Goal: Task Accomplishment & Management: Use online tool/utility

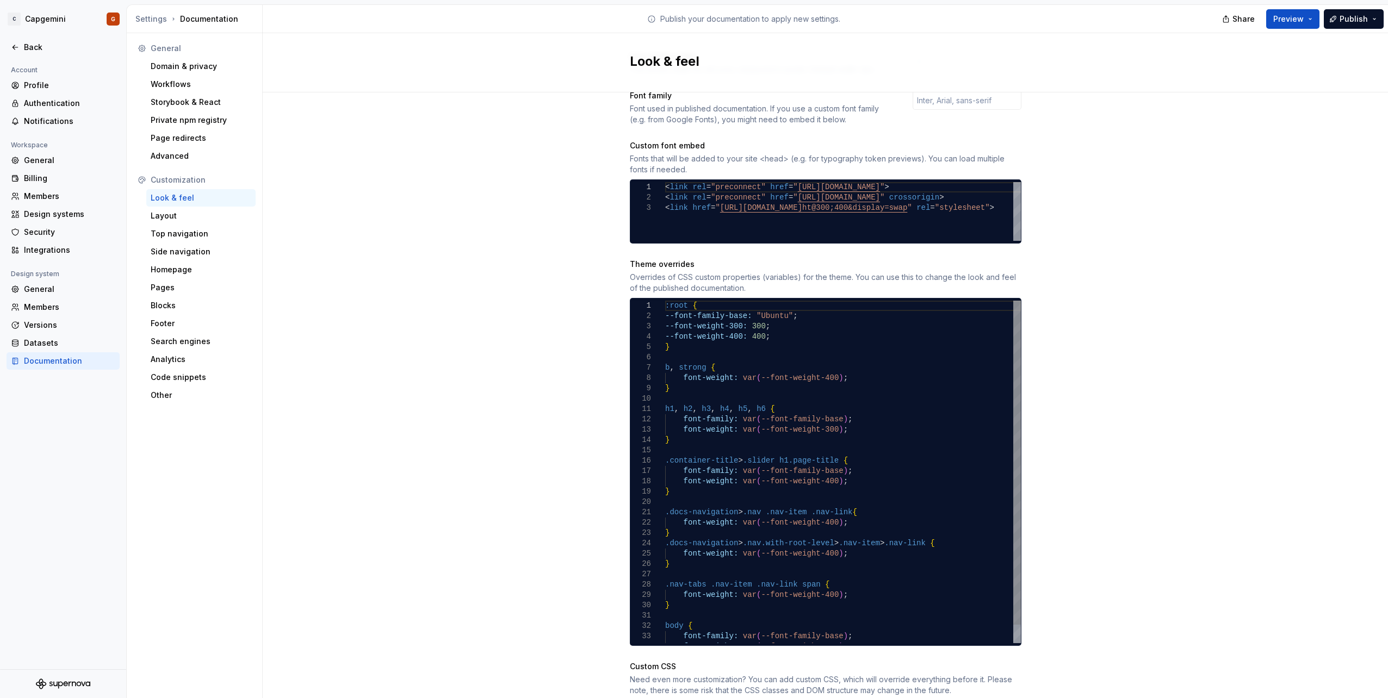
scroll to position [489, 0]
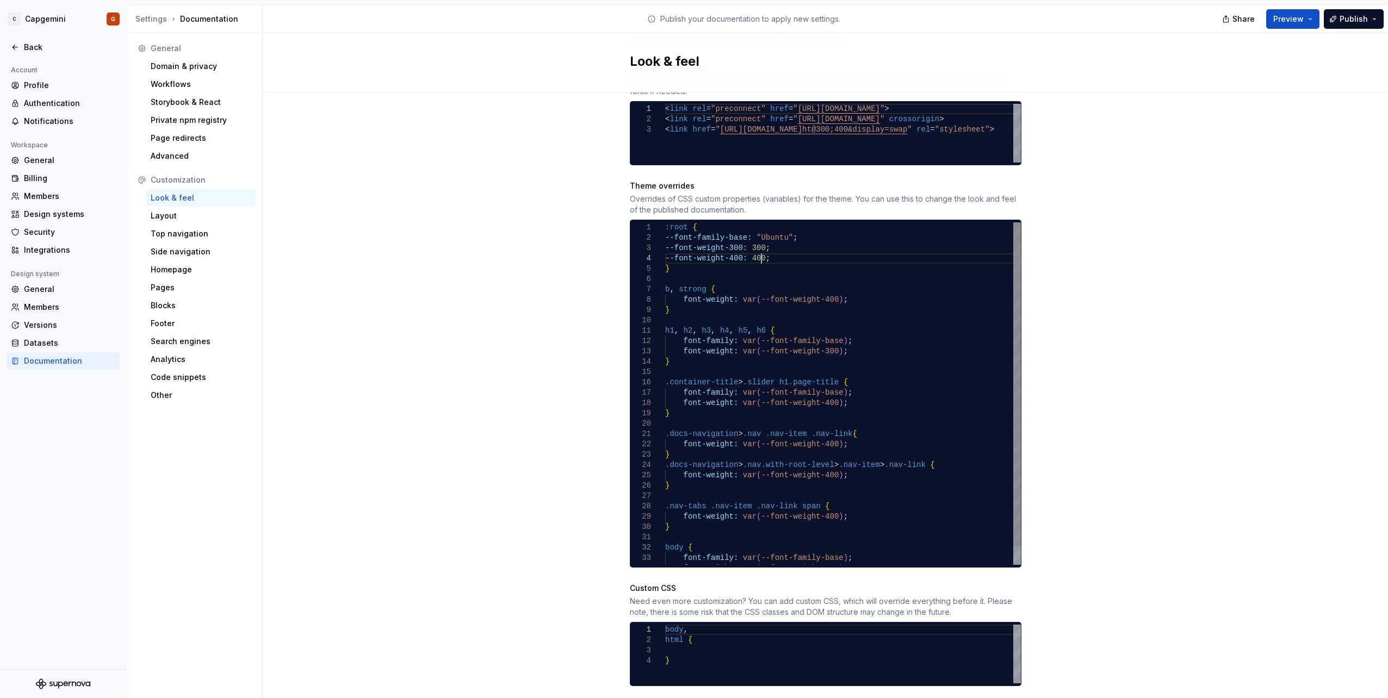
click at [785, 248] on div "--font-family-base: "Ubuntu" ; --font-weight-300: 300 ; --font-weight-400: 400 …" at bounding box center [843, 403] width 356 height 362
click at [735, 222] on div "--font-family-base: "Ubuntu" ; --font-weight-300: 300 ; --font-weight-400: 400 …" at bounding box center [843, 403] width 356 height 362
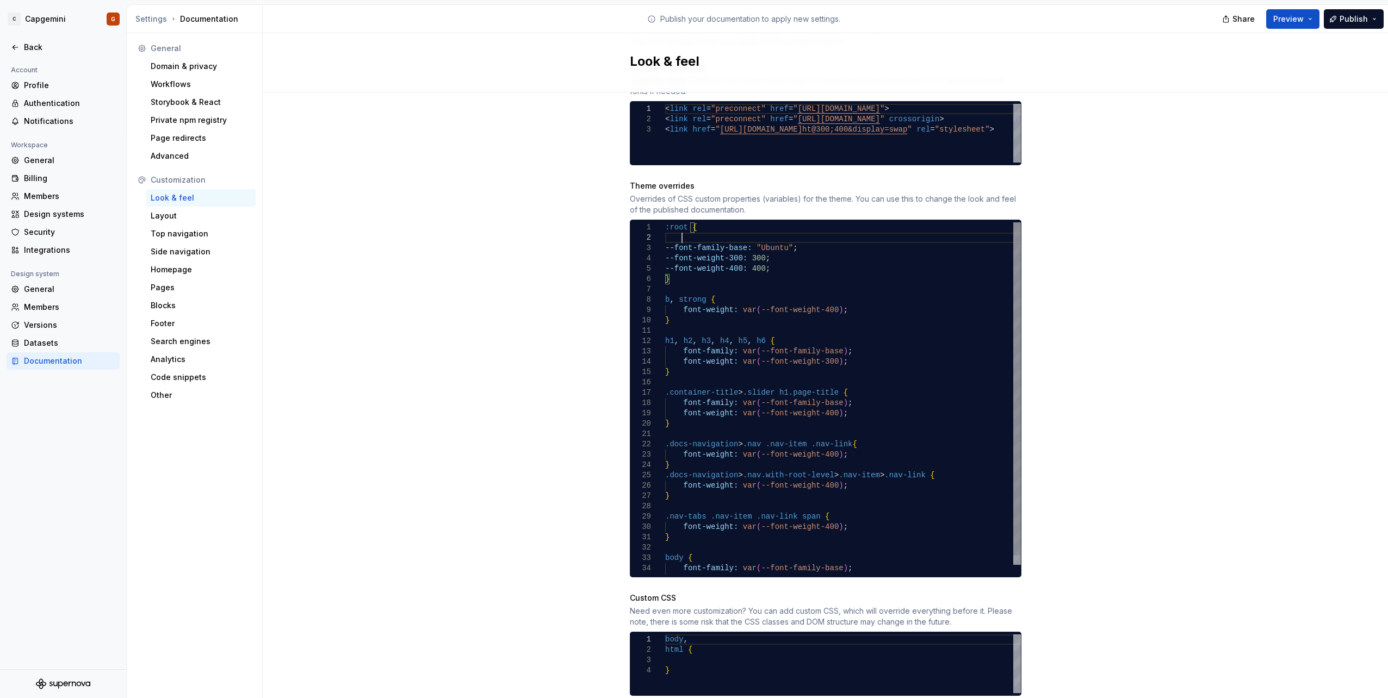
scroll to position [11, 16]
click at [678, 230] on div "--font-family-base: "Ubuntu" ; --font-weight-300: 300 ; --font-weight-400: 400 …" at bounding box center [843, 408] width 356 height 372
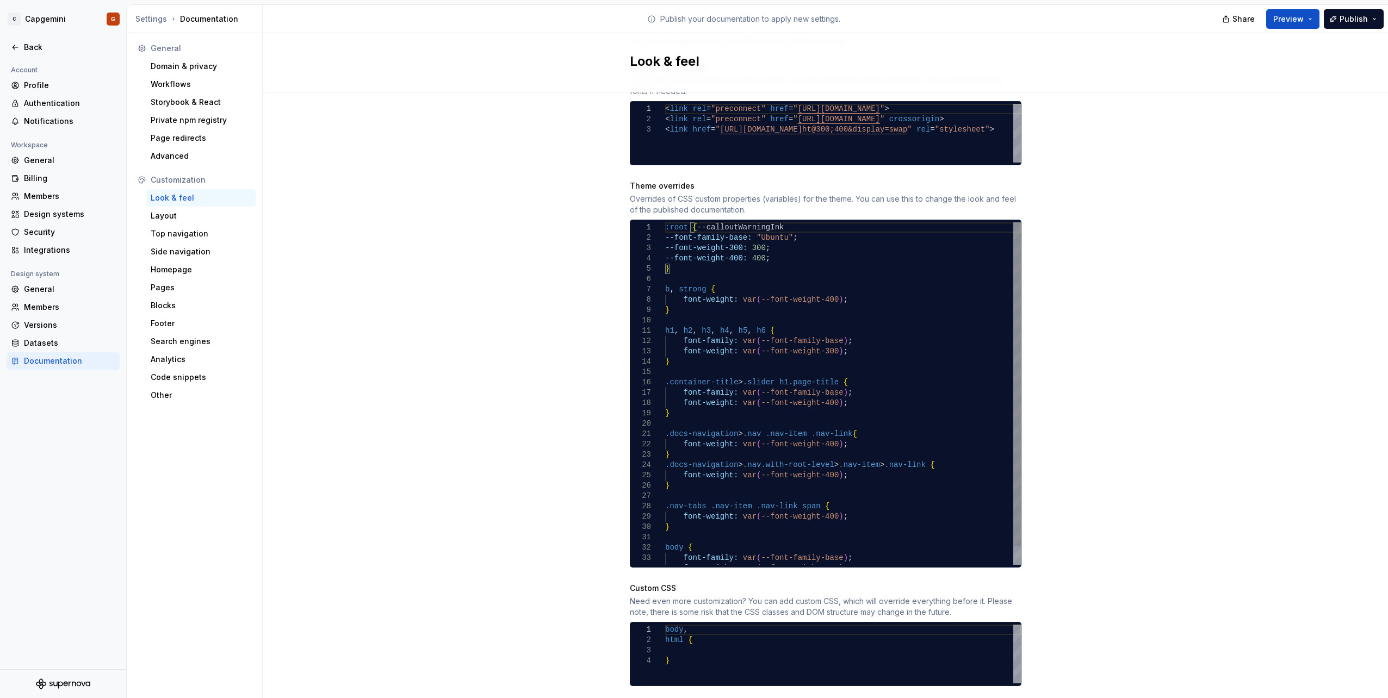
scroll to position [11, 16]
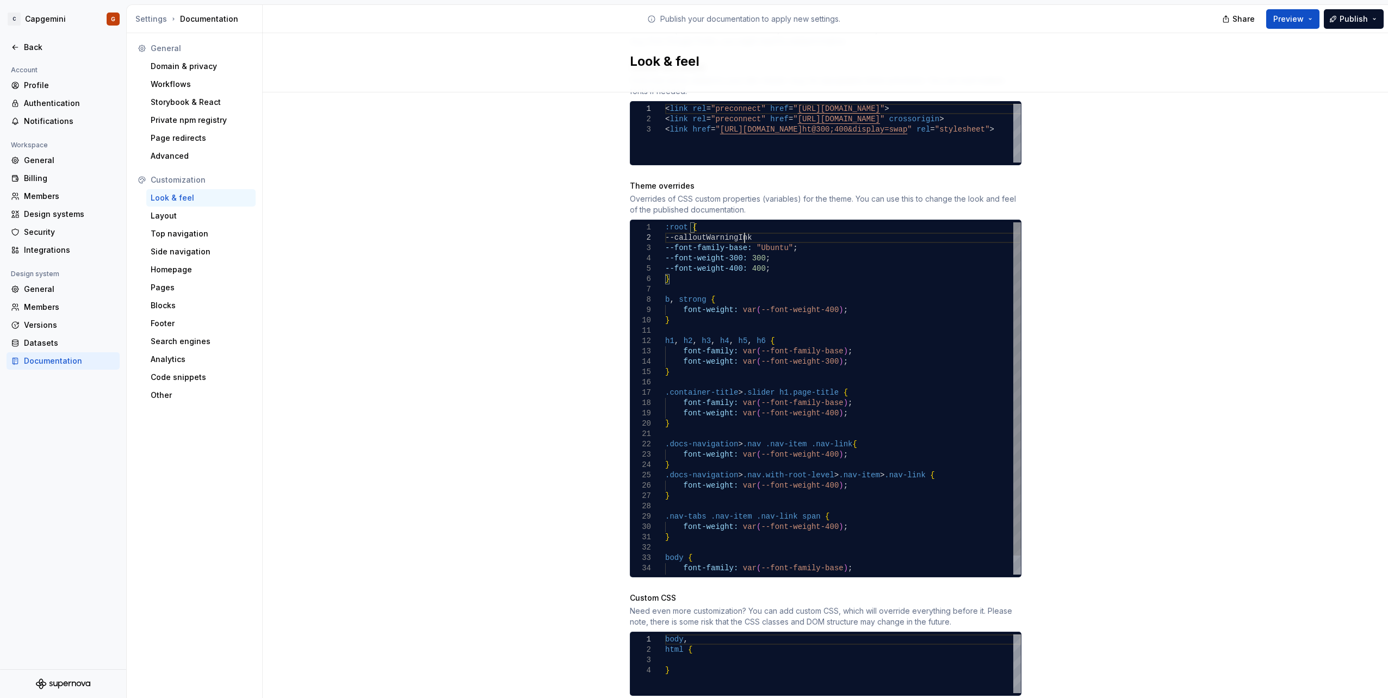
click at [768, 230] on div "--font-family-base: "Ubuntu" ; --font-weight-300: 300 ; --font-weight-400: 400 …" at bounding box center [843, 408] width 356 height 372
click at [762, 225] on div "--font-family-base: "Ubuntu" ; --font-weight-300: 300 ; --font-weight-400: 400 …" at bounding box center [843, 408] width 356 height 372
drag, startPoint x: 753, startPoint y: 226, endPoint x: 661, endPoint y: 225, distance: 91.9
click at [665, 225] on div "--font-family-base: "Ubuntu" ; --font-weight-300: 300 ; --font-weight-400: 400 …" at bounding box center [843, 408] width 356 height 372
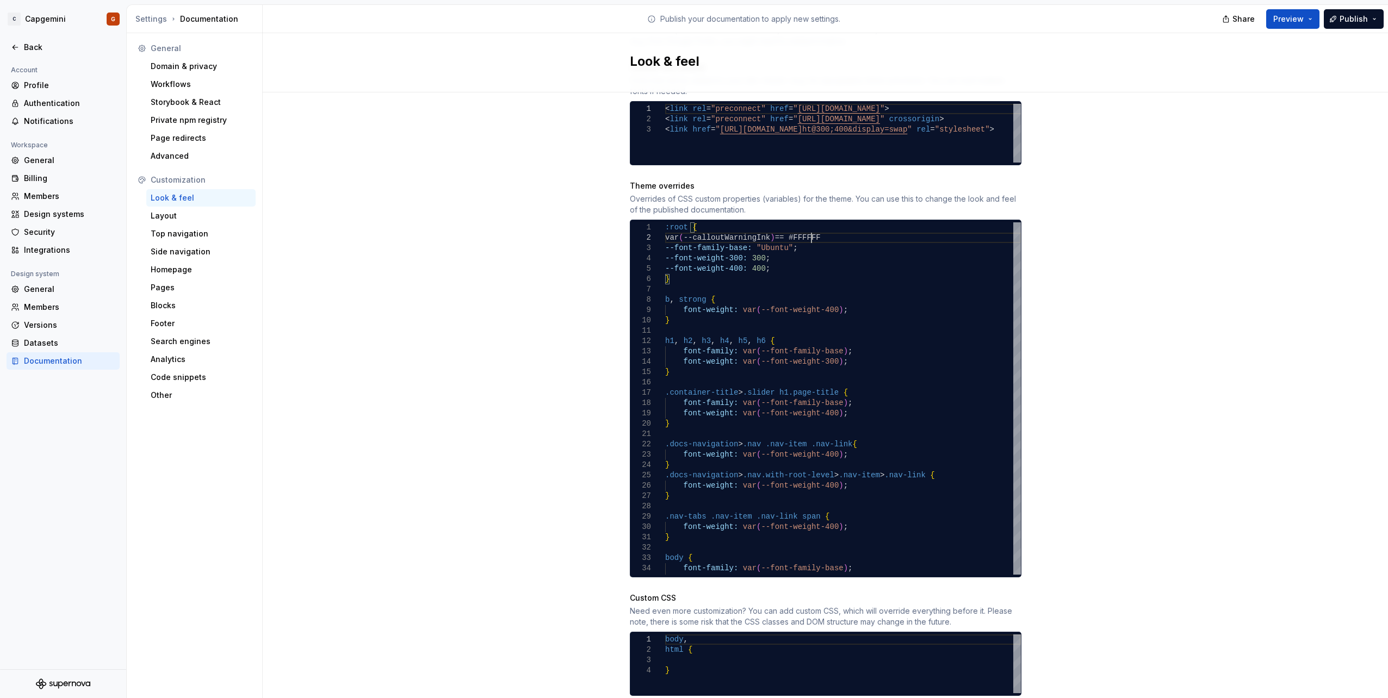
scroll to position [11, 150]
click at [702, 226] on div "--font-family-base: "Ubuntu" ; --font-weight-300: 300 ; --font-weight-400: 400 …" at bounding box center [843, 408] width 356 height 372
click at [788, 270] on div "--font-family-base: "Ubuntu" ; --font-weight-300: 300 ; --font-weight-400: 400 …" at bounding box center [843, 408] width 356 height 372
click at [665, 228] on div "--font-family-base: "Ubuntu" ; --font-weight-300: 300 ; --font-weight-400: 400 …" at bounding box center [843, 408] width 356 height 372
drag, startPoint x: 759, startPoint y: 228, endPoint x: 677, endPoint y: 226, distance: 81.6
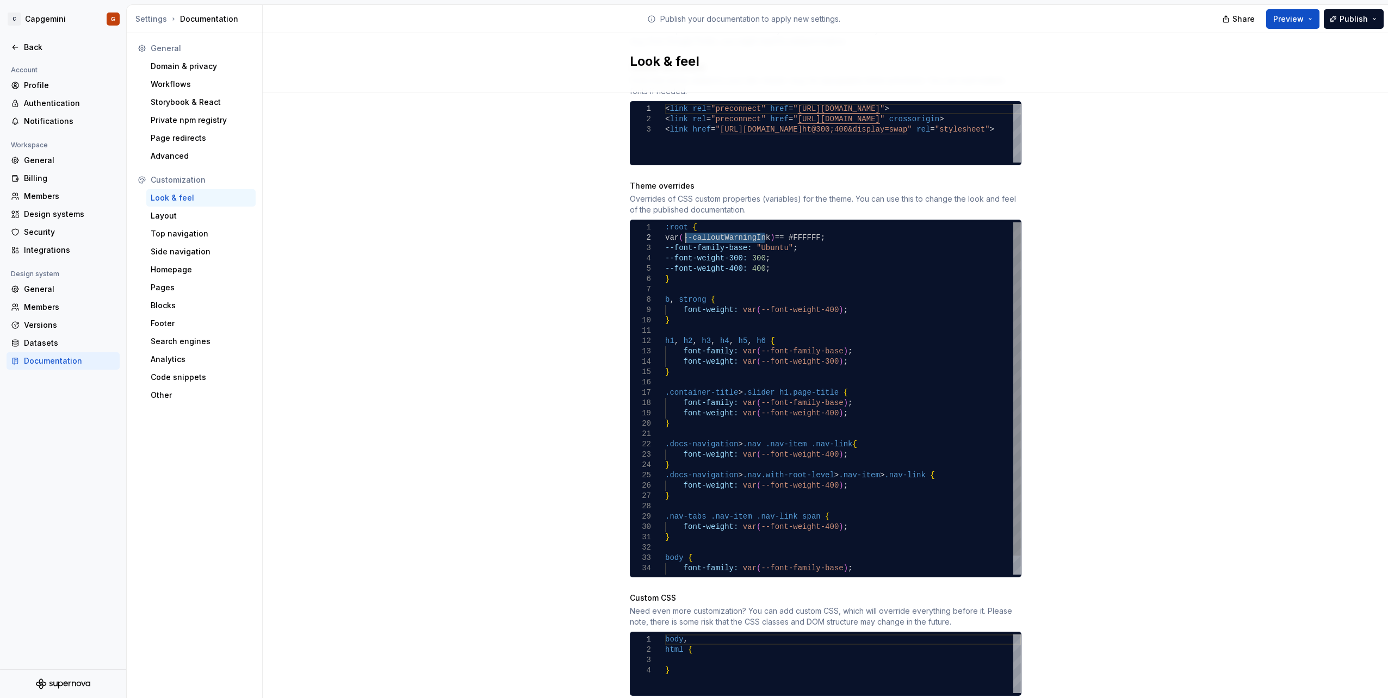
click at [677, 226] on div "--font-family-base: "Ubuntu" ; --font-weight-300: 300 ; --font-weight-400: 400 …" at bounding box center [843, 408] width 356 height 372
click at [743, 226] on div "--font-family-base: "Ubuntu" ; --font-weight-300: 300 ; --font-weight-400: 400 …" at bounding box center [843, 408] width 356 height 372
click at [750, 228] on div "--font-family-base: "Ubuntu" ; --font-weight-300: 300 ; --font-weight-400: 400 …" at bounding box center [843, 408] width 356 height 372
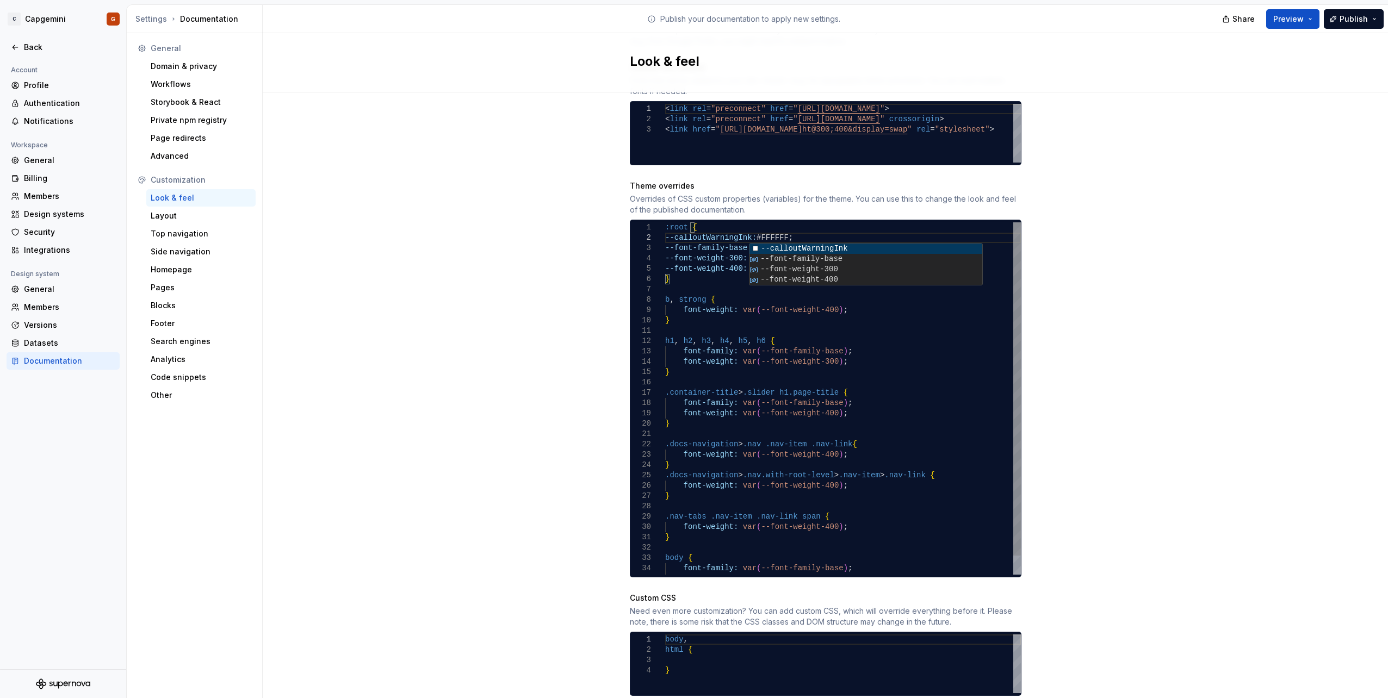
click at [705, 238] on div "--font-family-base: "Ubuntu" ; --font-weight-300: 300 ; --font-weight-400: 400 …" at bounding box center [843, 408] width 356 height 372
click at [792, 252] on div "--font-family-base: "Ubuntu" ; --font-weight-300: 300 ; --font-weight-400: 400 …" at bounding box center [843, 408] width 356 height 372
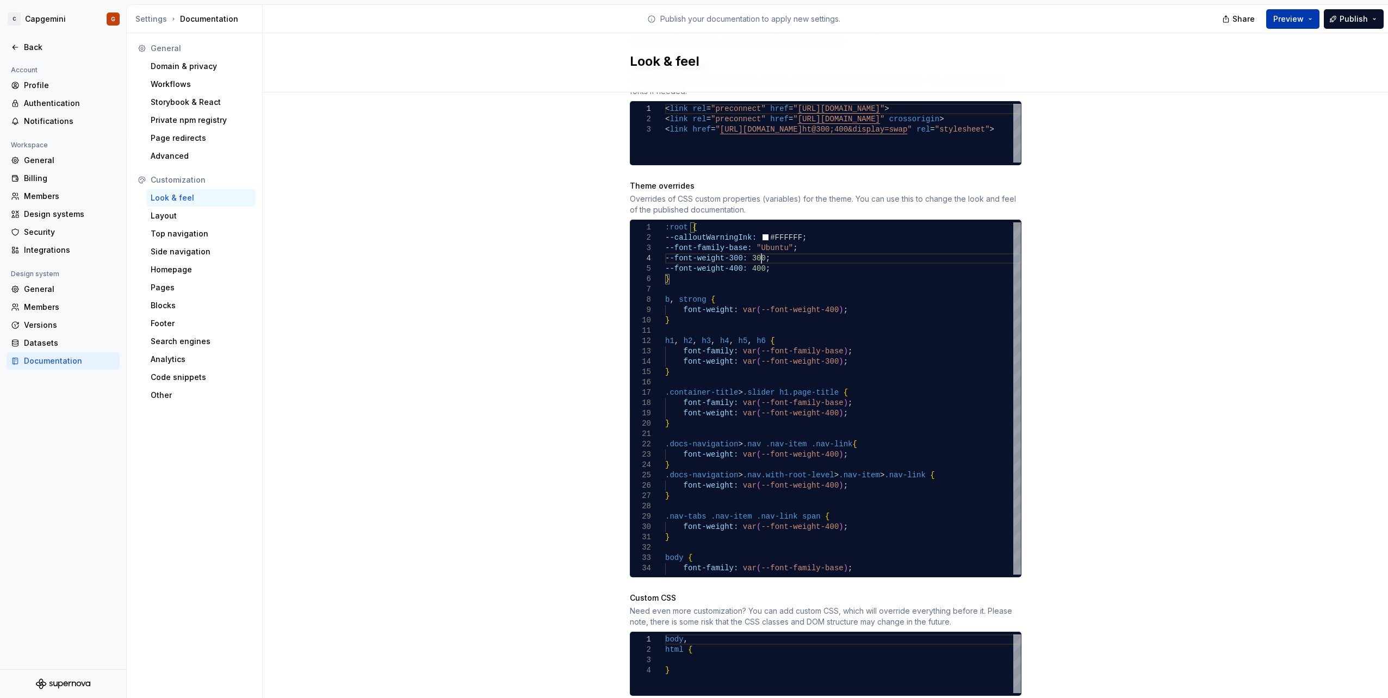
click at [1308, 14] on button "Preview" at bounding box center [1292, 19] width 53 height 20
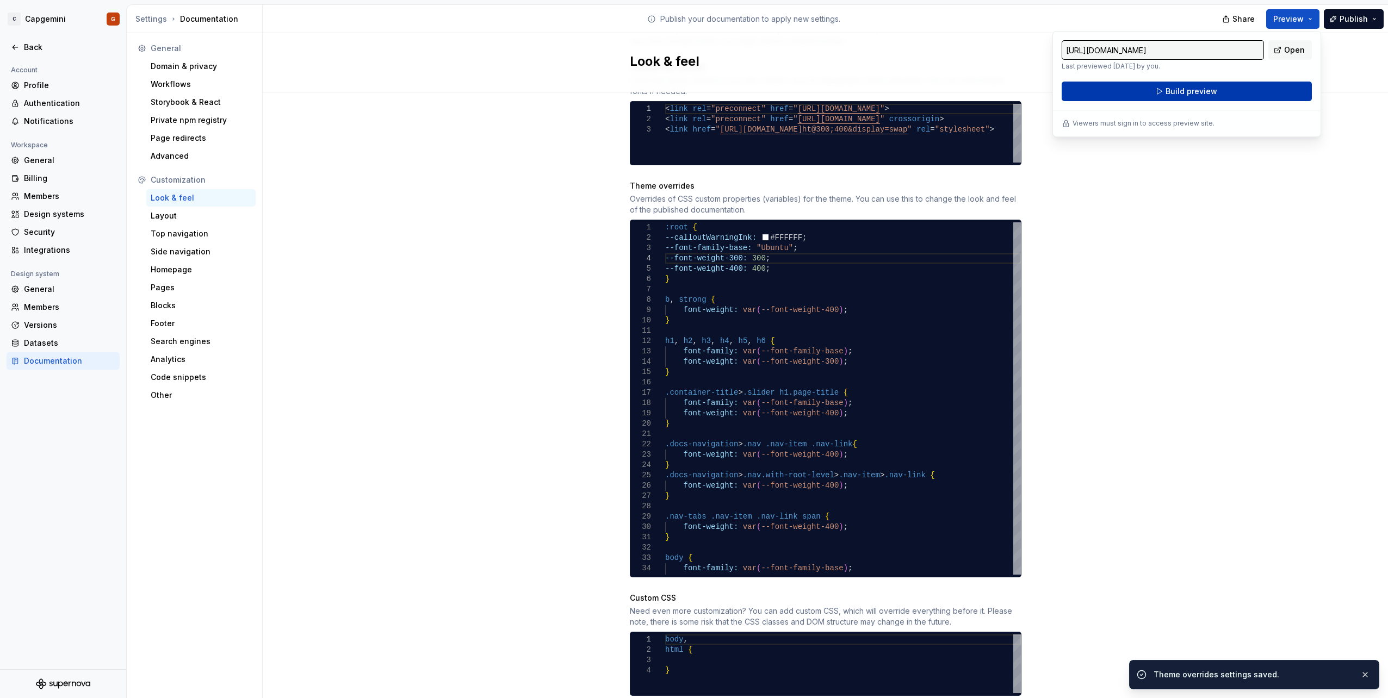
drag, startPoint x: 1309, startPoint y: 14, endPoint x: 1233, endPoint y: 88, distance: 106.1
click at [1233, 88] on button "Build preview" at bounding box center [1186, 92] width 250 height 20
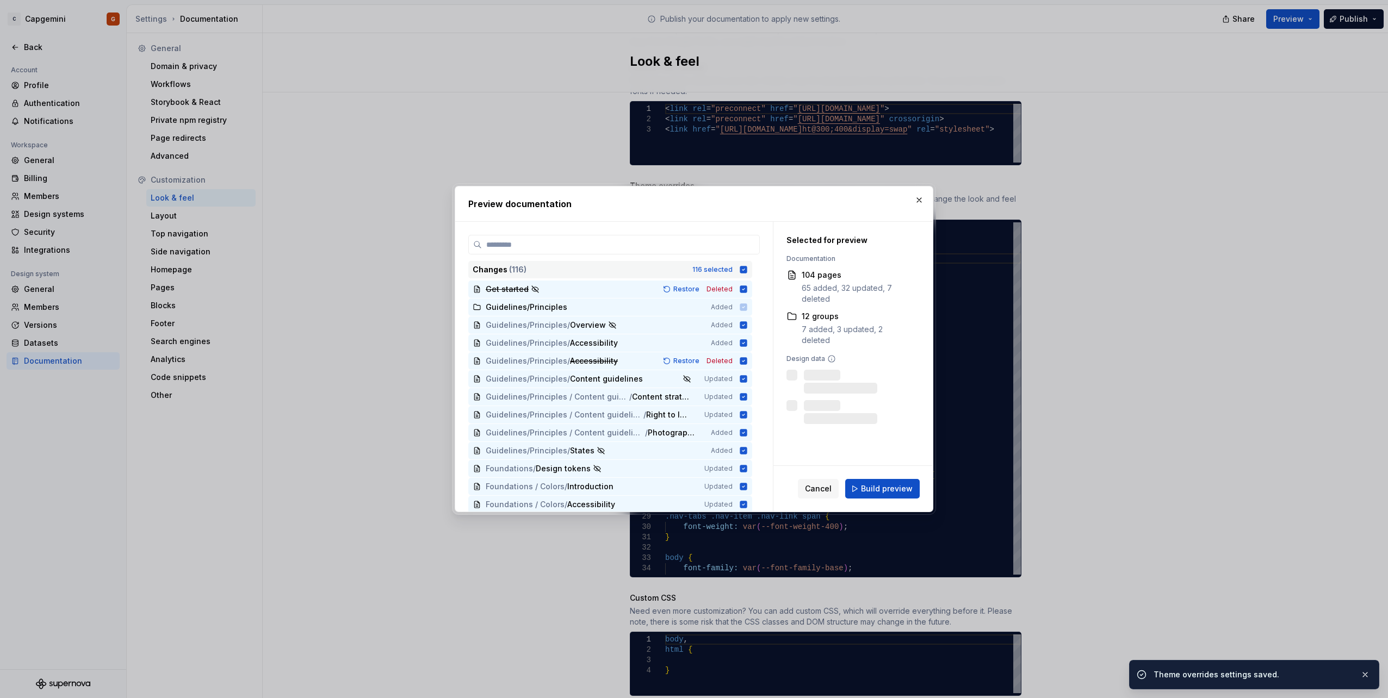
click at [743, 271] on icon at bounding box center [743, 269] width 7 height 7
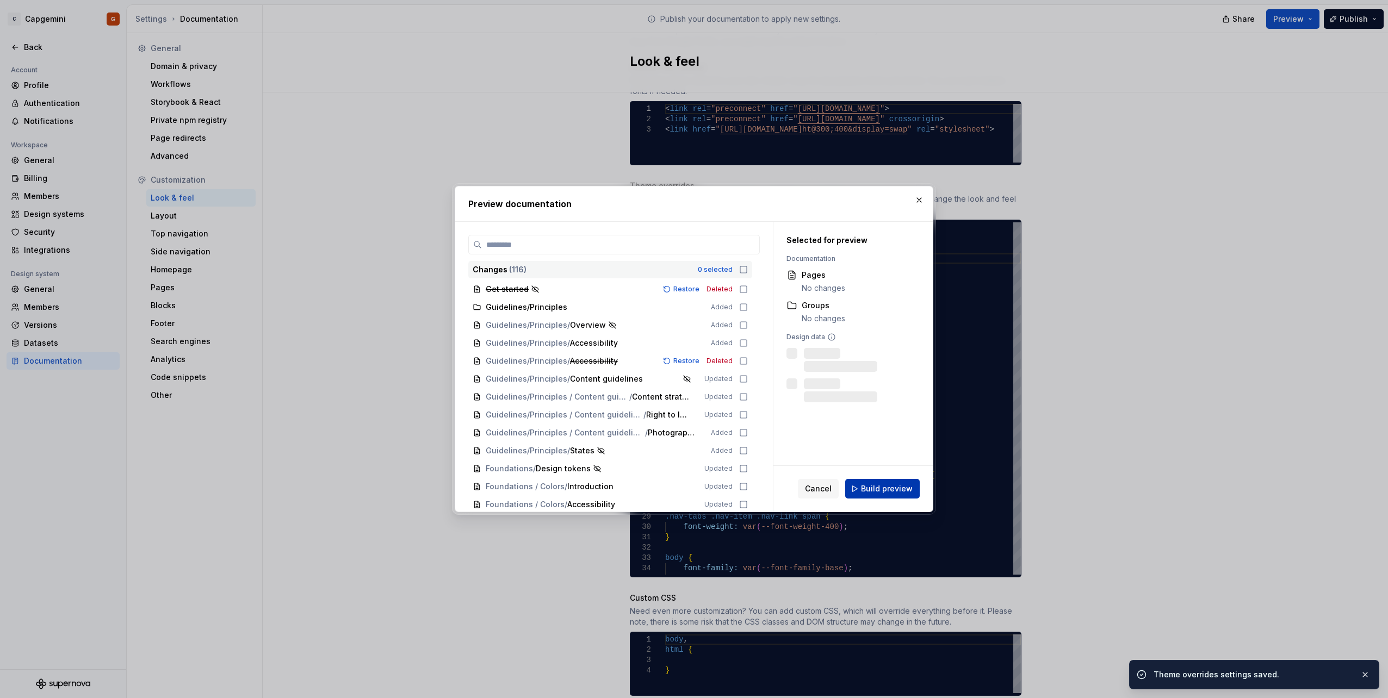
click at [900, 493] on span "Build preview" at bounding box center [887, 488] width 52 height 11
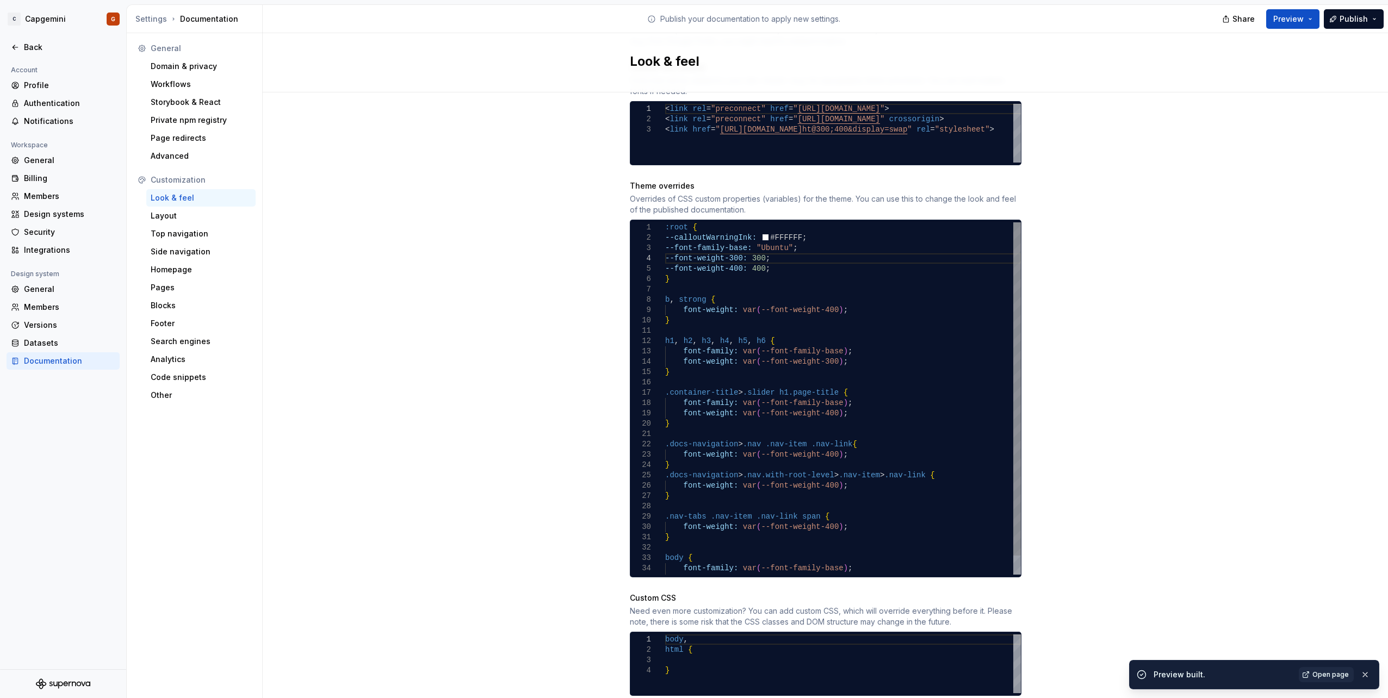
click at [770, 228] on div "--font-family-base: "Ubuntu" ; --font-weight-300: 300 ; --font-weight-400: 400 …" at bounding box center [843, 408] width 356 height 372
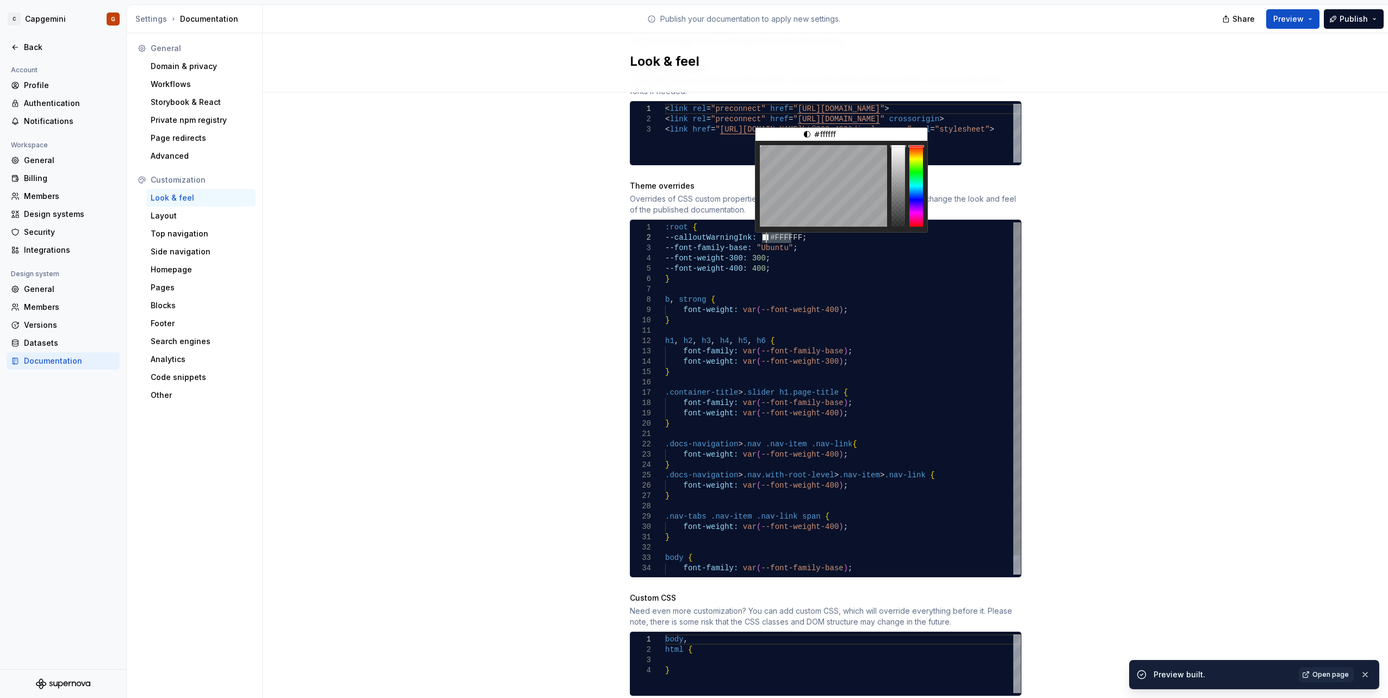
drag, startPoint x: 786, startPoint y: 226, endPoint x: 761, endPoint y: 228, distance: 24.5
click at [761, 228] on div "--font-family-base: "Ubuntu" ; --font-weight-300: 300 ; --font-weight-400: 400 …" at bounding box center [843, 408] width 356 height 372
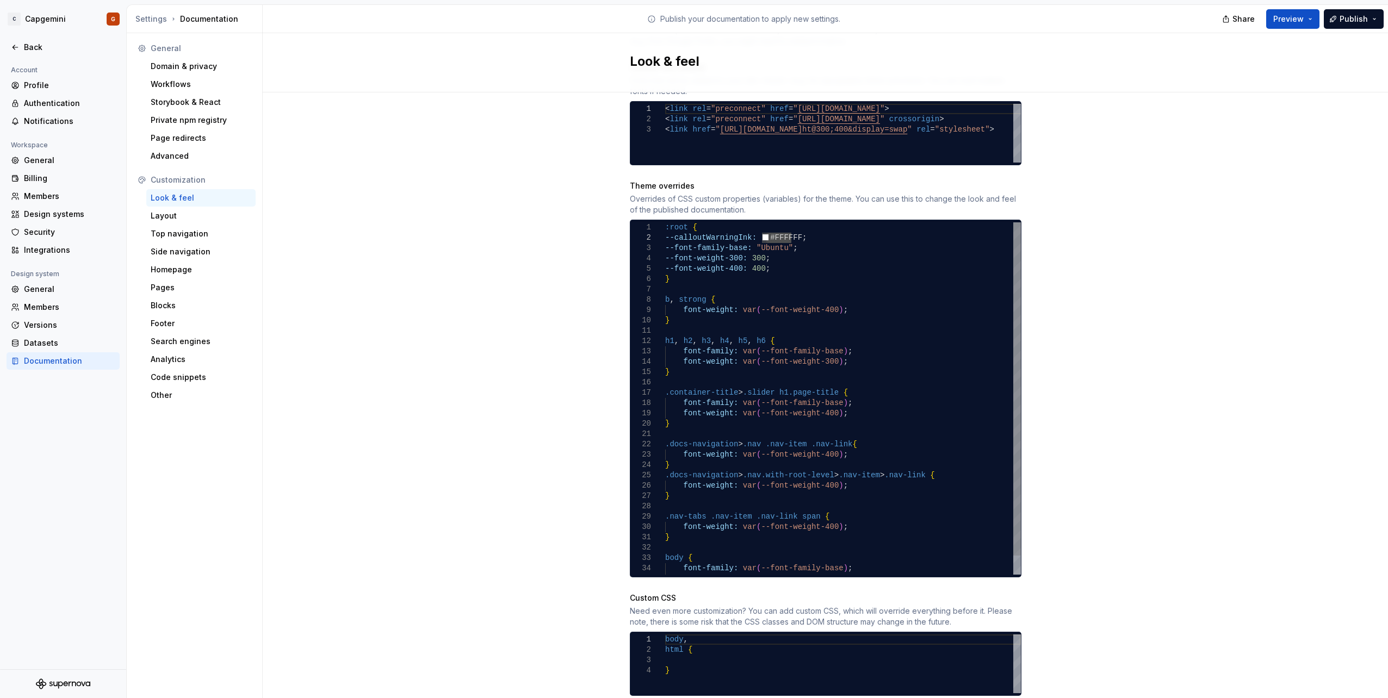
click at [775, 223] on div "--font-family-base: "Ubuntu" ; --font-weight-300: 300 ; --font-weight-400: 400 …" at bounding box center [843, 408] width 356 height 372
drag, startPoint x: 789, startPoint y: 222, endPoint x: 757, endPoint y: 226, distance: 31.8
click at [757, 226] on div "--font-family-base: "Ubuntu" ; --font-weight-300: 300 ; --font-weight-400: 400 …" at bounding box center [843, 408] width 356 height 372
click at [760, 231] on div "--font-family-base : "Ubuntu" ; --font-weight-300: 300 ; --font-weight-400: 400…" at bounding box center [843, 408] width 356 height 372
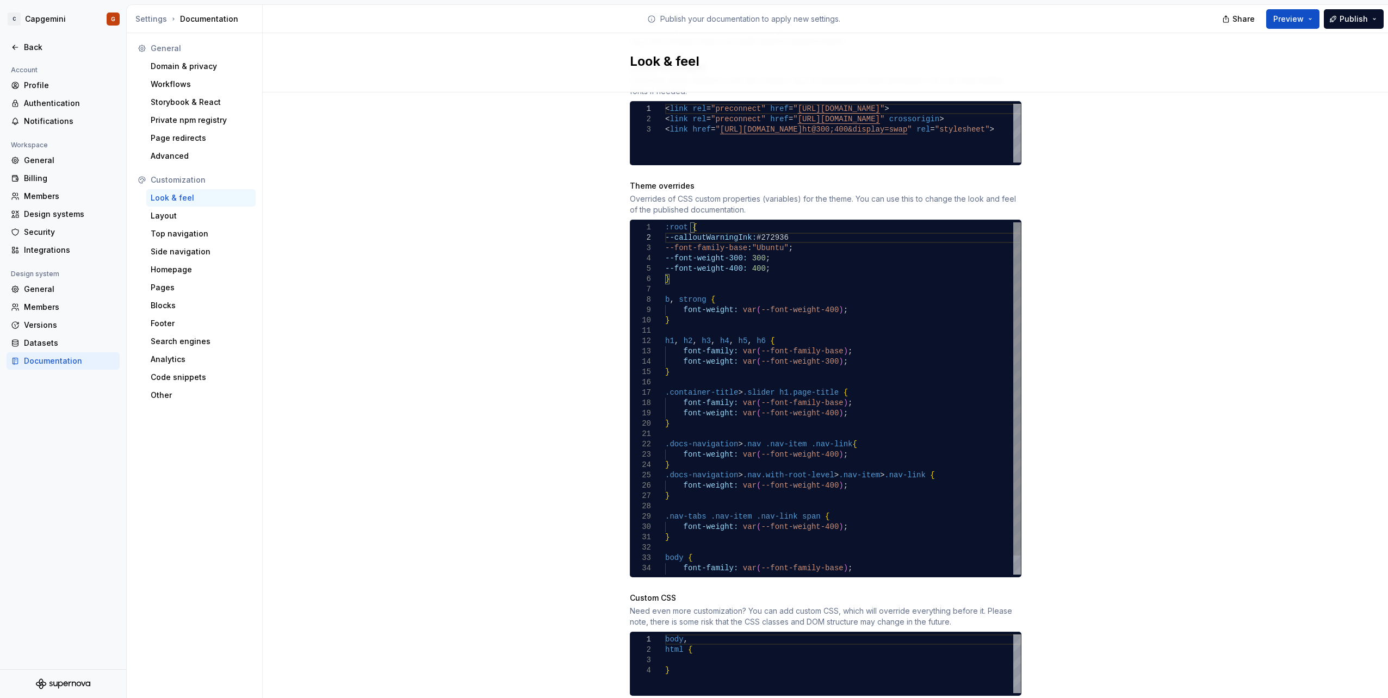
click at [800, 253] on div "--font-family-base : "Ubuntu" ; --font-weight-300: 300 ; --font-weight-400: 400…" at bounding box center [843, 408] width 356 height 372
click at [769, 225] on div "--font-family-base : "Ubuntu" ; --font-weight-300: 300 ; --font-weight-400: 400…" at bounding box center [843, 408] width 356 height 372
click at [753, 225] on div "--font-family-base : "Ubuntu" ; --font-weight-300: 300 ; --font-weight-400: 400…" at bounding box center [843, 408] width 356 height 372
click at [761, 226] on div "--font-family-base : "Ubuntu" ; --font-weight-300: 300 ; --font-weight-400: 400…" at bounding box center [843, 408] width 356 height 372
click at [754, 228] on div "--font-family-base : "Ubuntu" ; --font-weight-300: 300 ; --font-weight-400: 400…" at bounding box center [843, 408] width 356 height 372
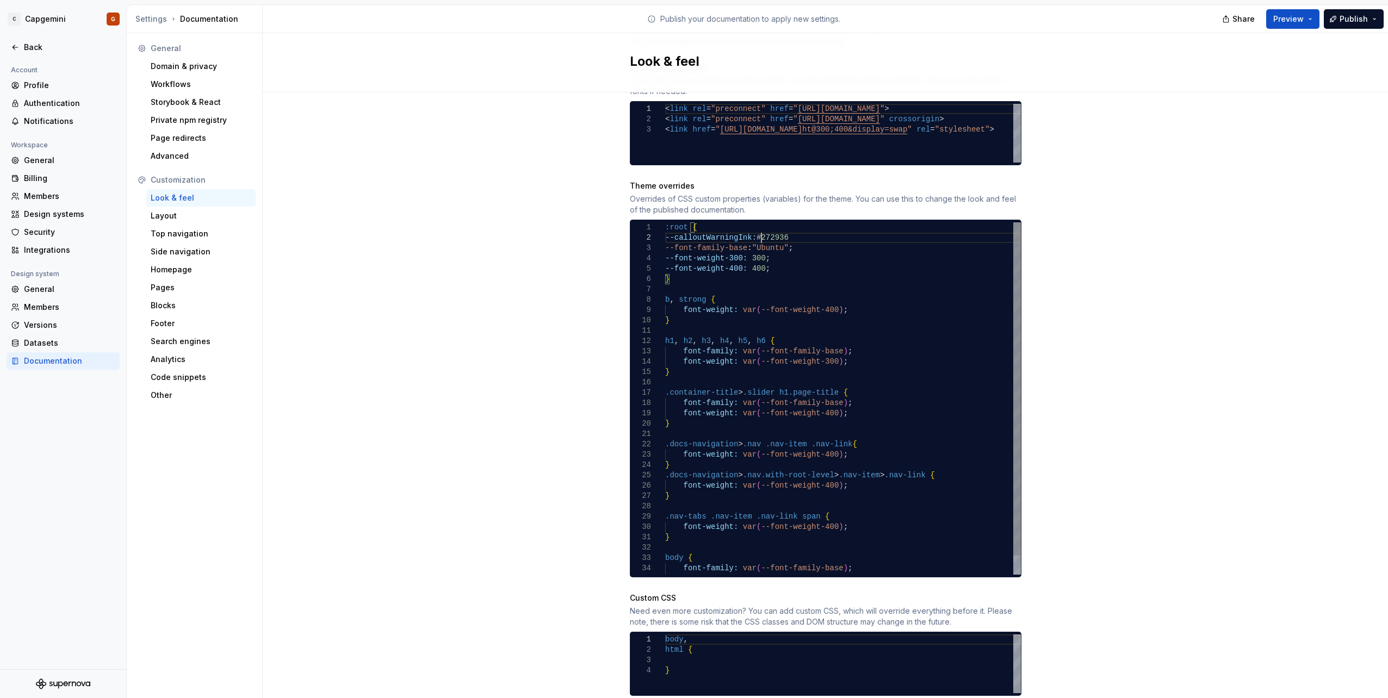
scroll to position [11, 96]
click at [801, 223] on div "--font-family-base : "Ubuntu" ; --font-weight-300: 300 ; --font-weight-400: 400…" at bounding box center [843, 408] width 356 height 372
click at [805, 259] on div "--font-family-base: "Ubuntu" ; --font-weight-300: 300 ; --font-weight-400: 400 …" at bounding box center [843, 408] width 356 height 372
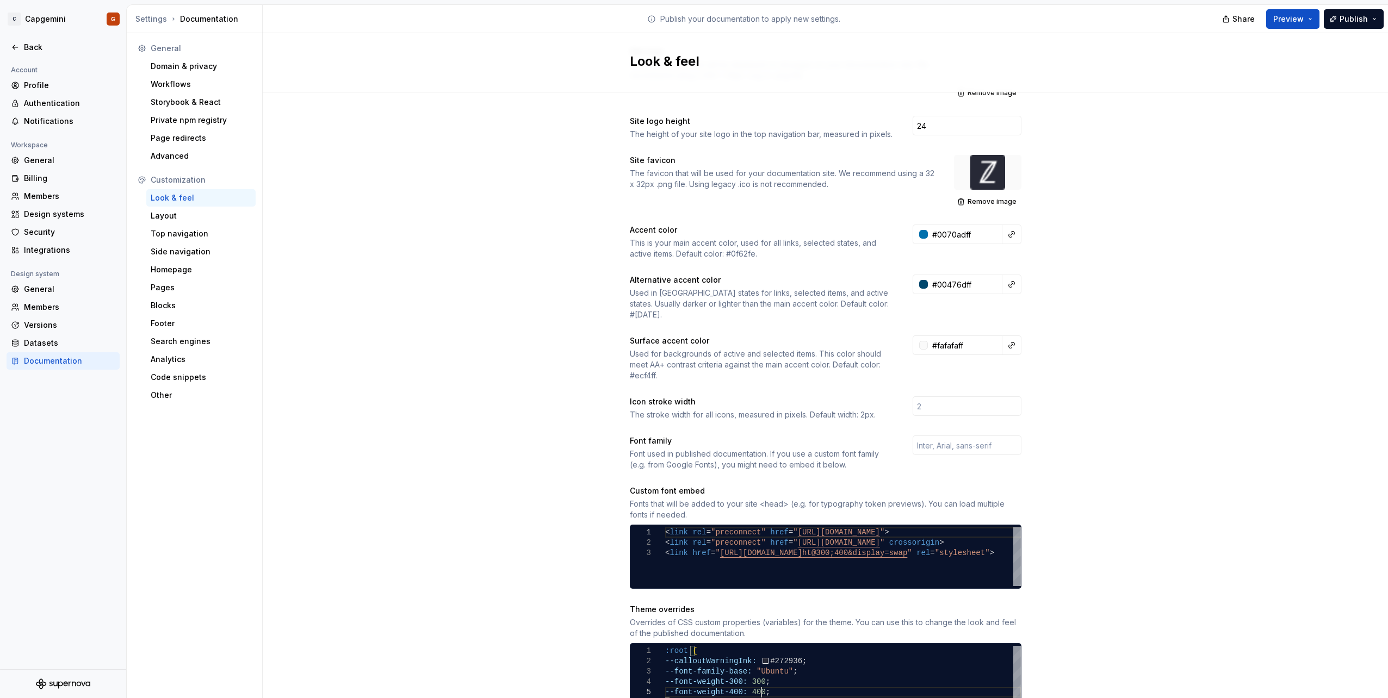
scroll to position [54, 0]
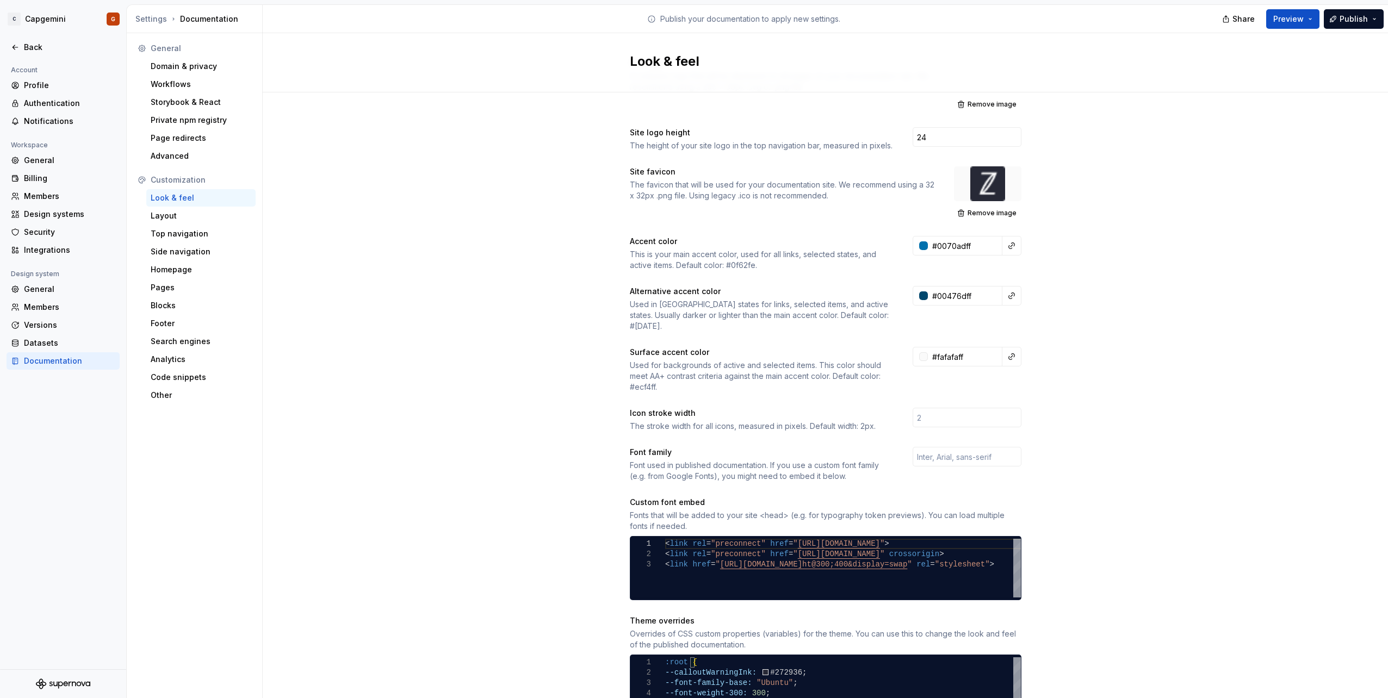
type textarea "**********"
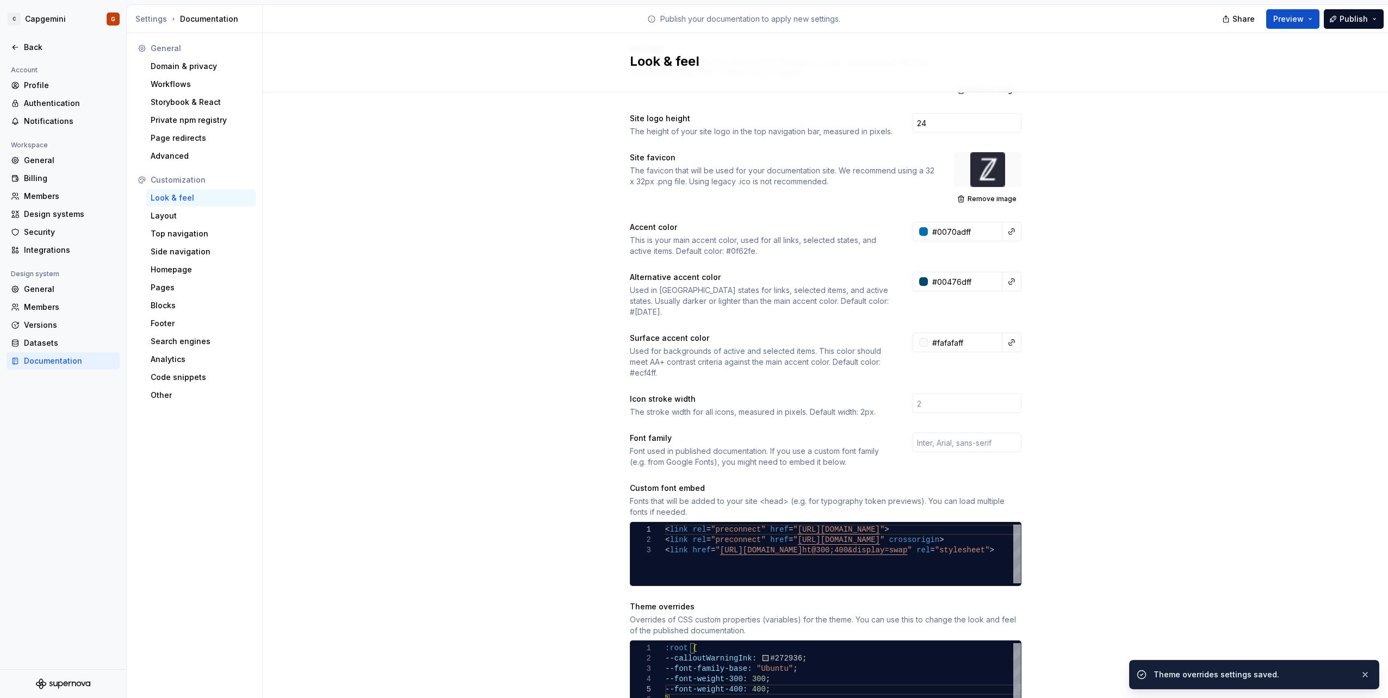
scroll to position [0, 0]
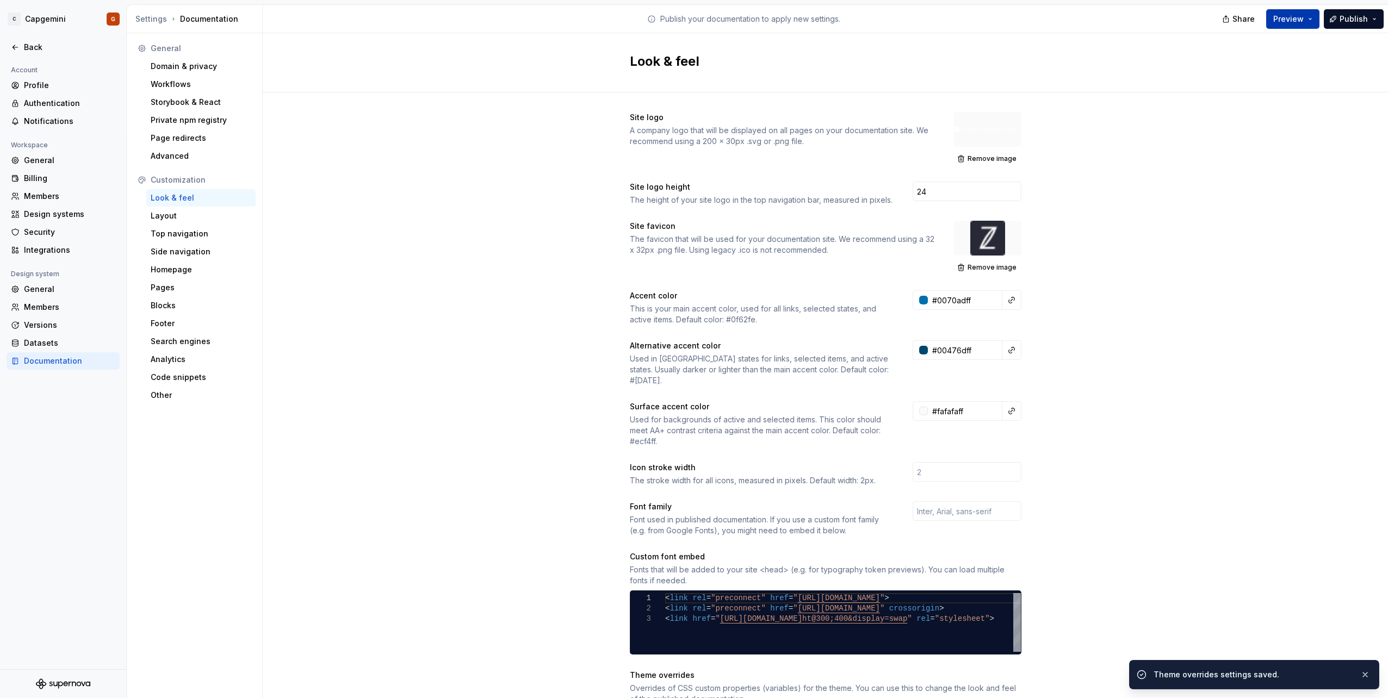
click at [1299, 22] on span "Preview" at bounding box center [1288, 19] width 30 height 11
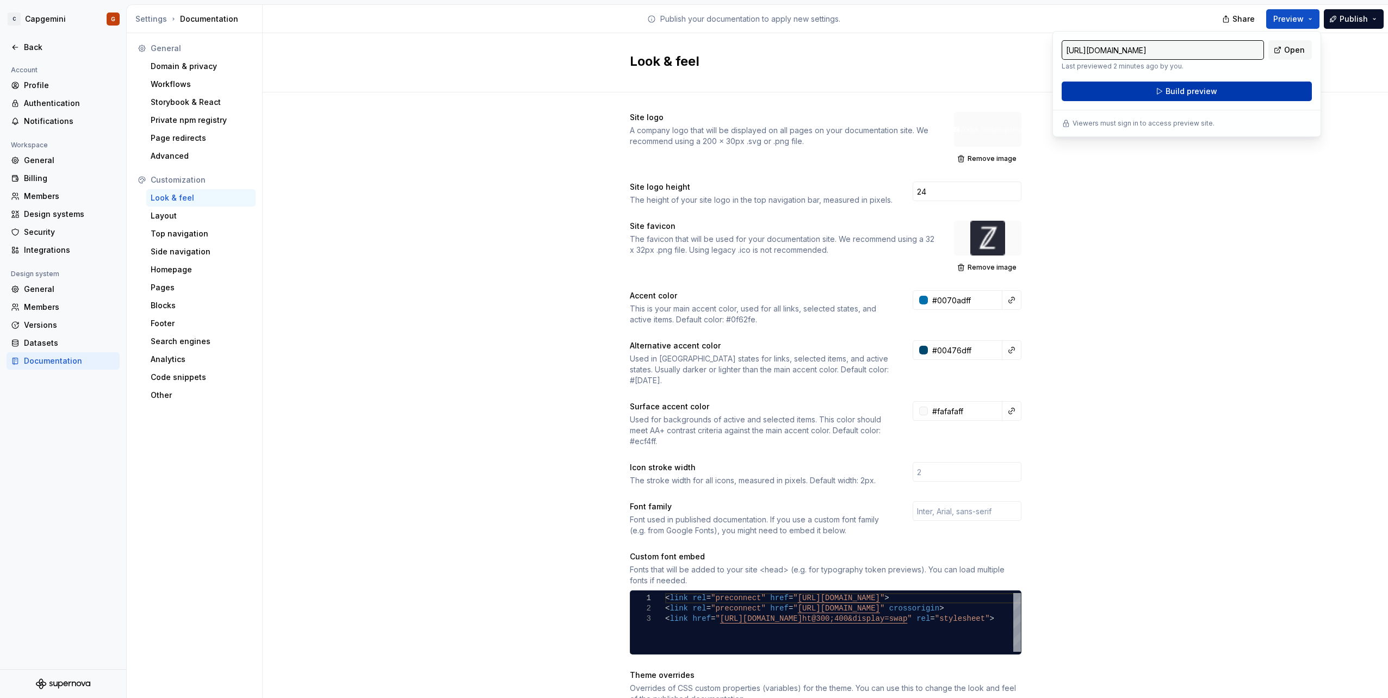
drag, startPoint x: 1299, startPoint y: 22, endPoint x: 1225, endPoint y: 94, distance: 103.4
click at [1225, 94] on button "Build preview" at bounding box center [1186, 92] width 250 height 20
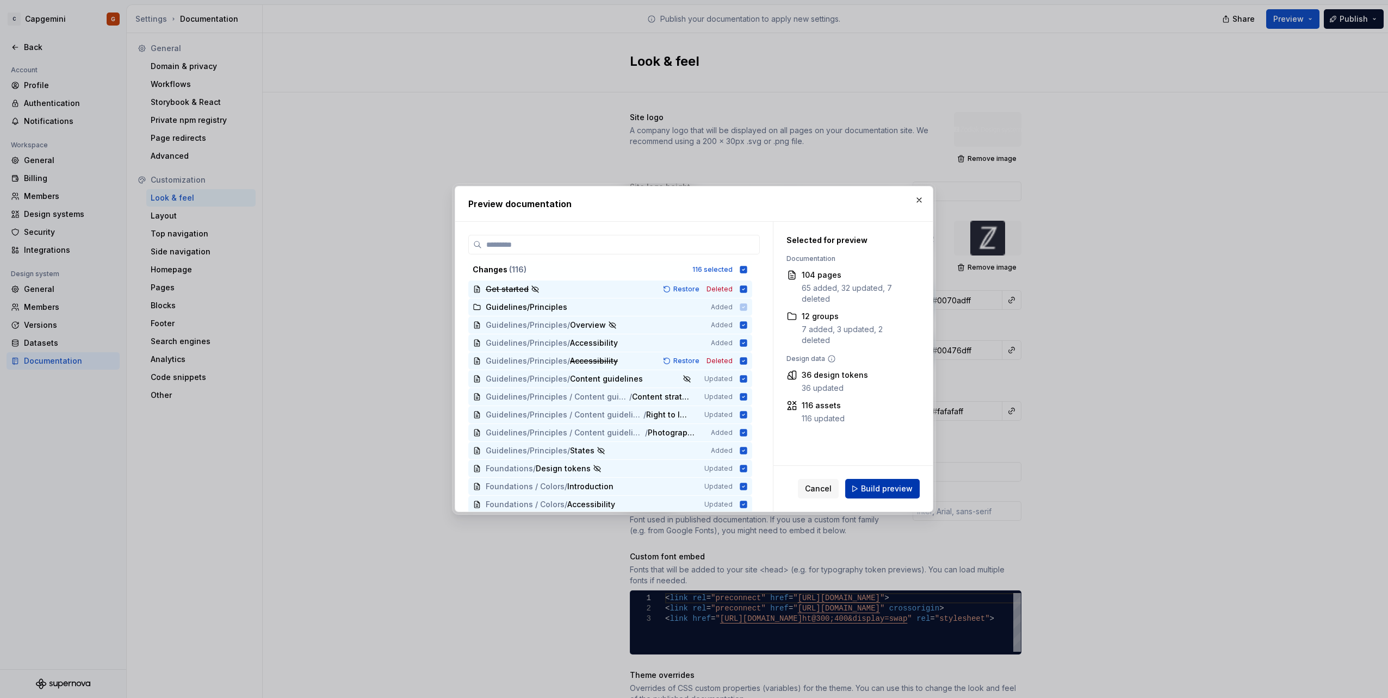
click at [890, 489] on span "Build preview" at bounding box center [887, 488] width 52 height 11
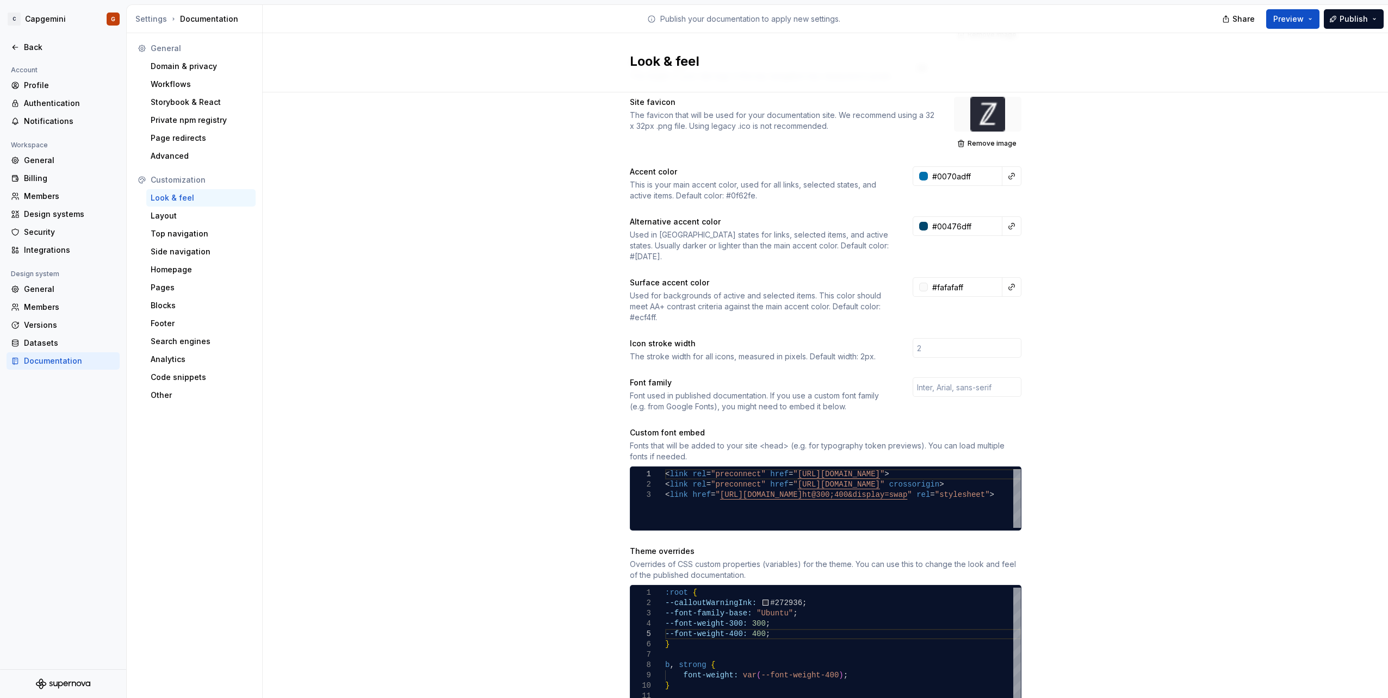
scroll to position [217, 0]
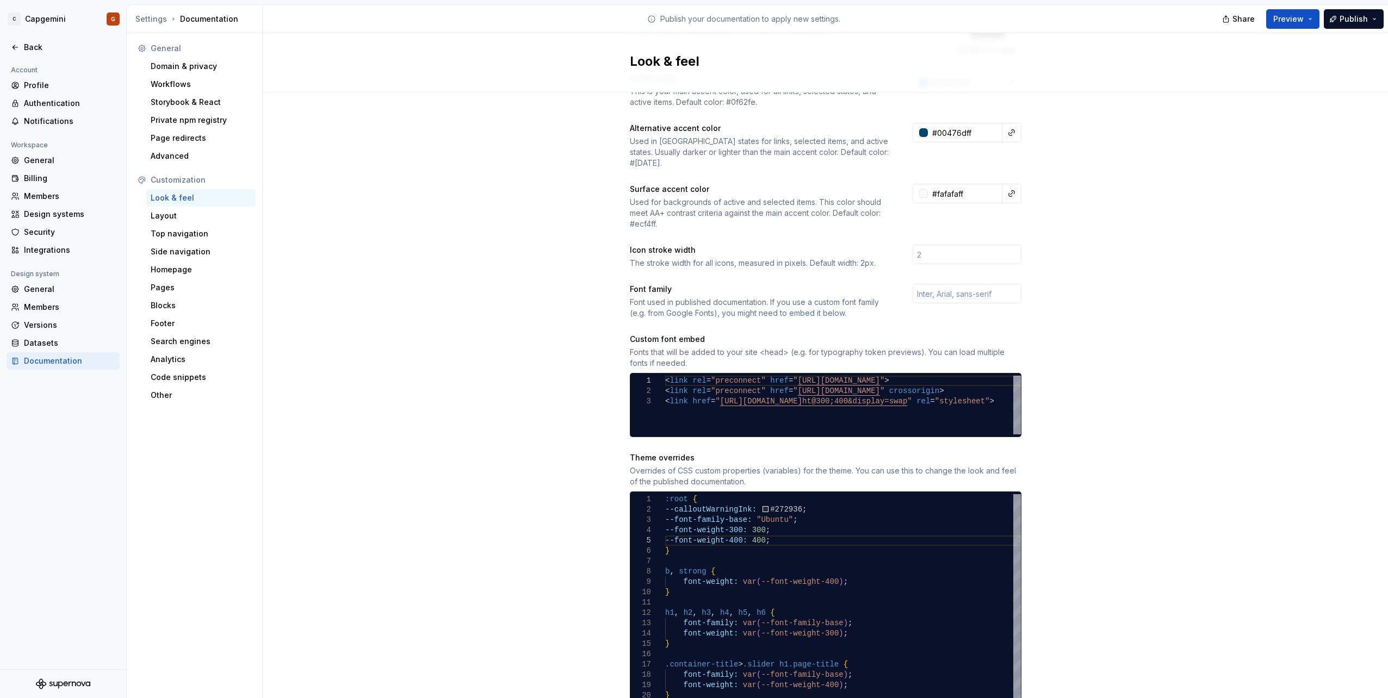
drag, startPoint x: 488, startPoint y: 386, endPoint x: 432, endPoint y: 244, distance: 152.8
click at [488, 386] on div "Site logo A company logo that will be displayed on all pages on your documentat…" at bounding box center [825, 442] width 1125 height 1134
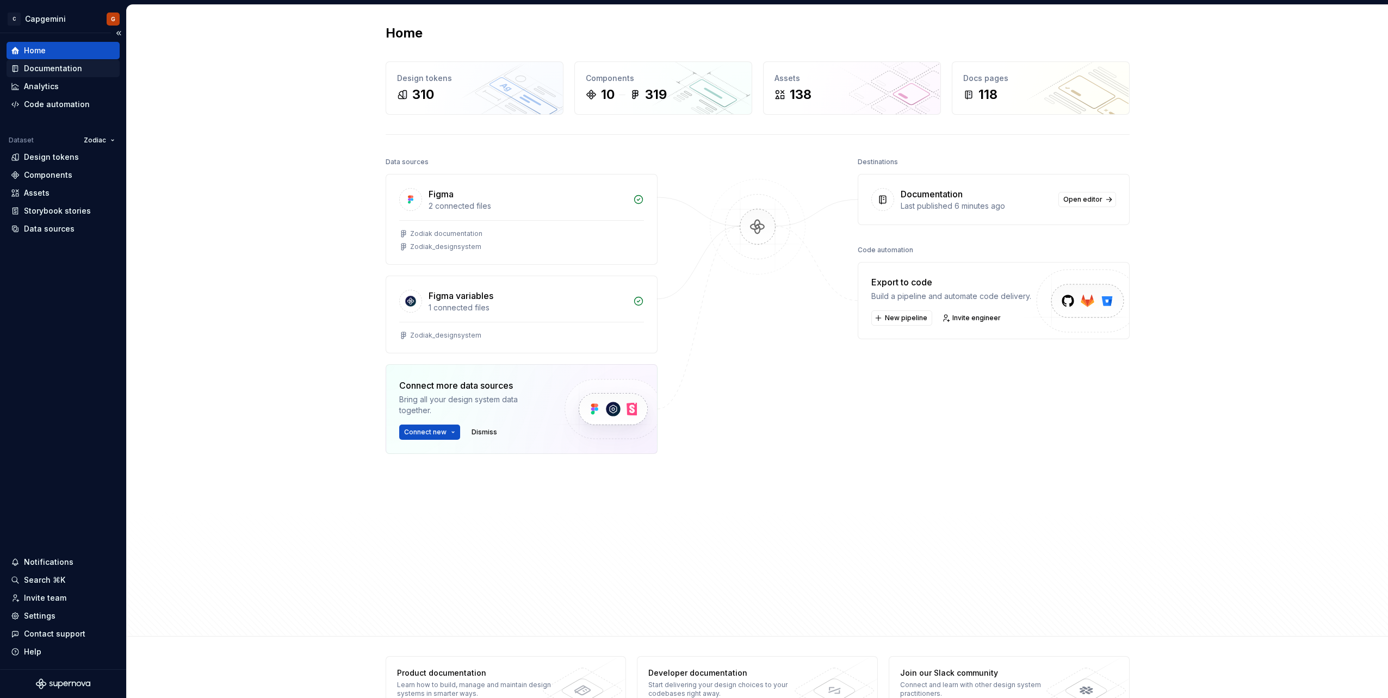
click at [51, 73] on div "Documentation" at bounding box center [53, 68] width 58 height 11
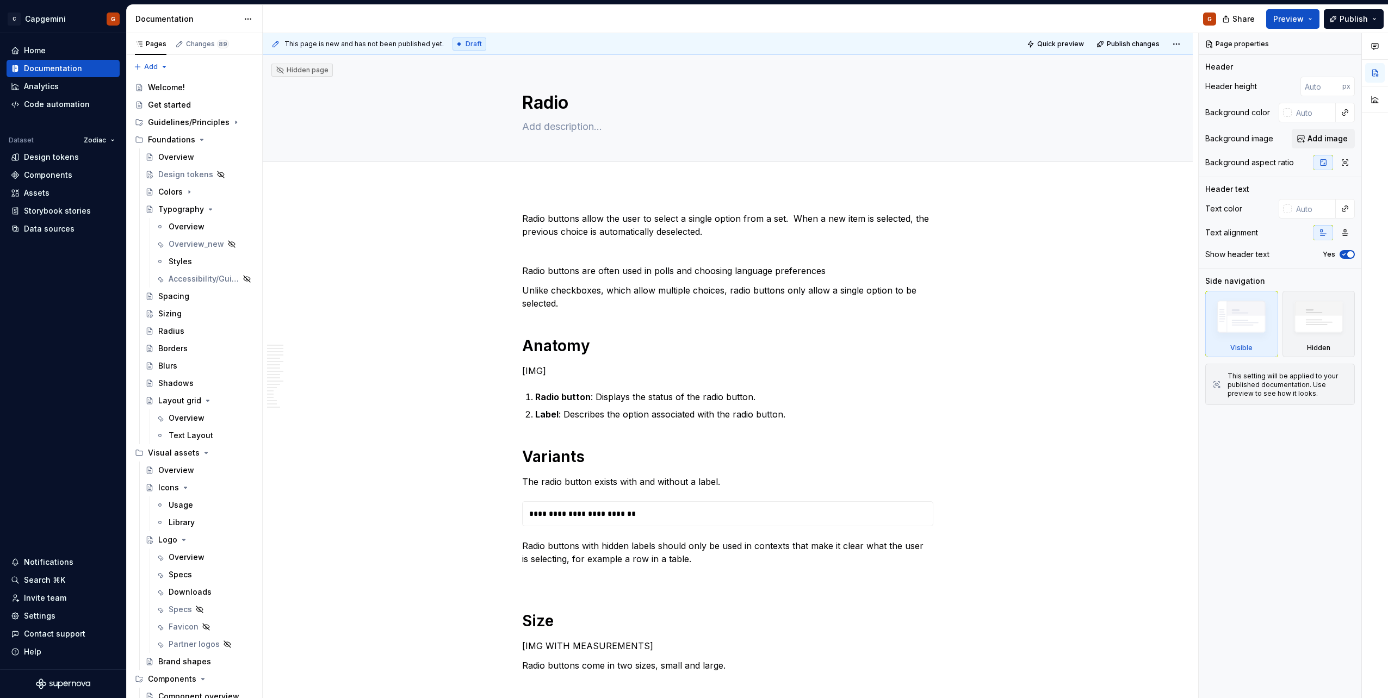
type textarea "*"
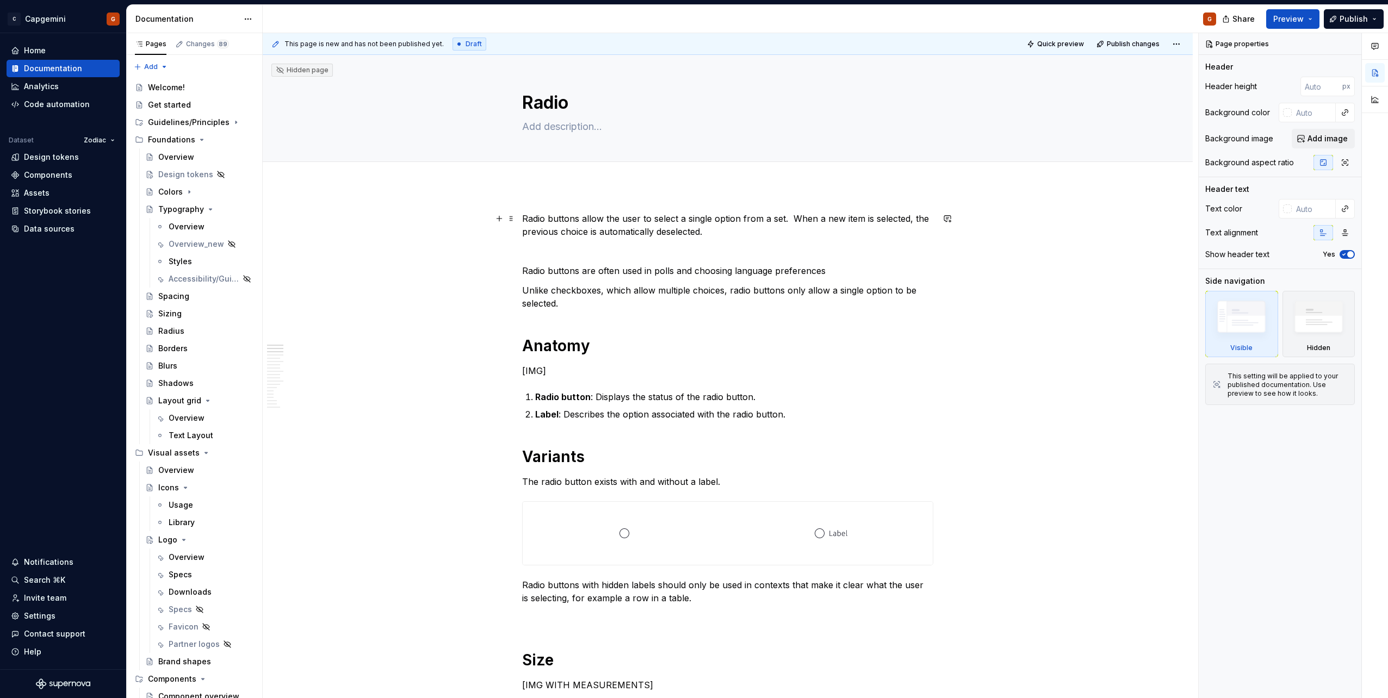
click at [524, 217] on p "Radio buttons allow the user to select a single option from a set. When a new i…" at bounding box center [727, 225] width 411 height 26
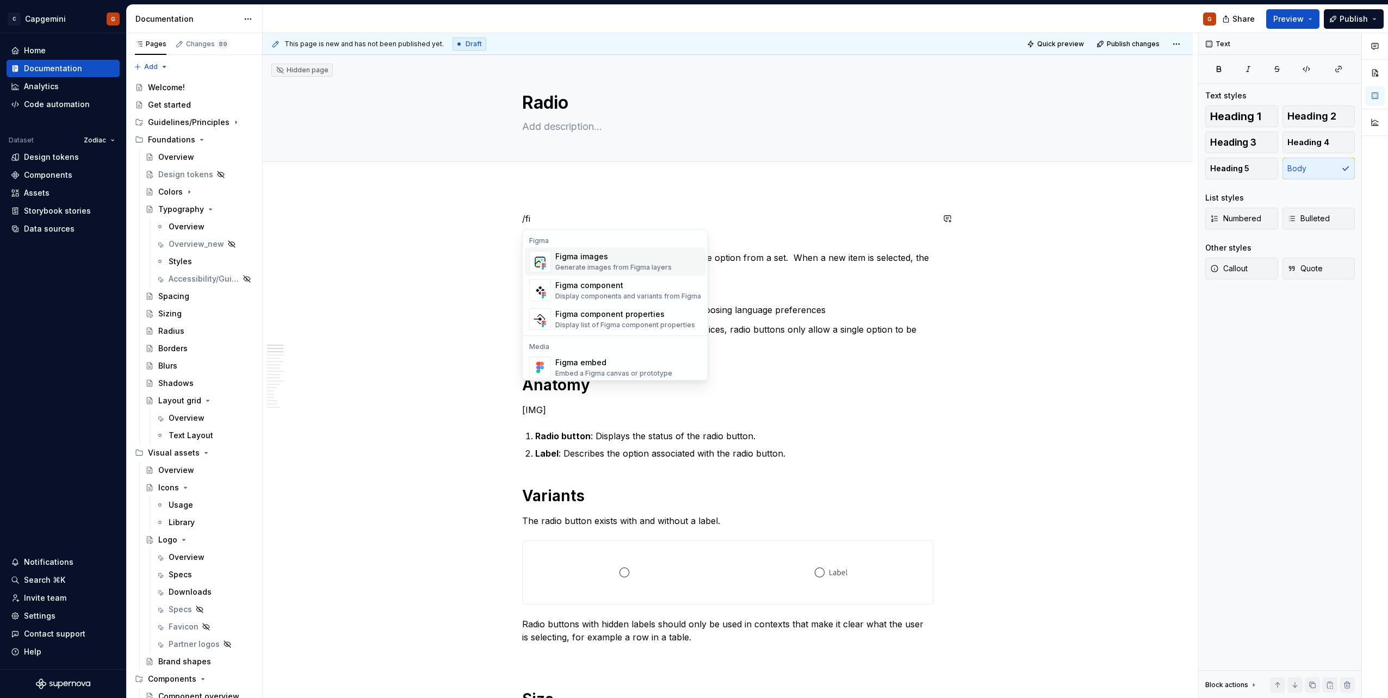
click at [625, 272] on div "Figma images Generate images from Figma layers" at bounding box center [628, 262] width 146 height 22
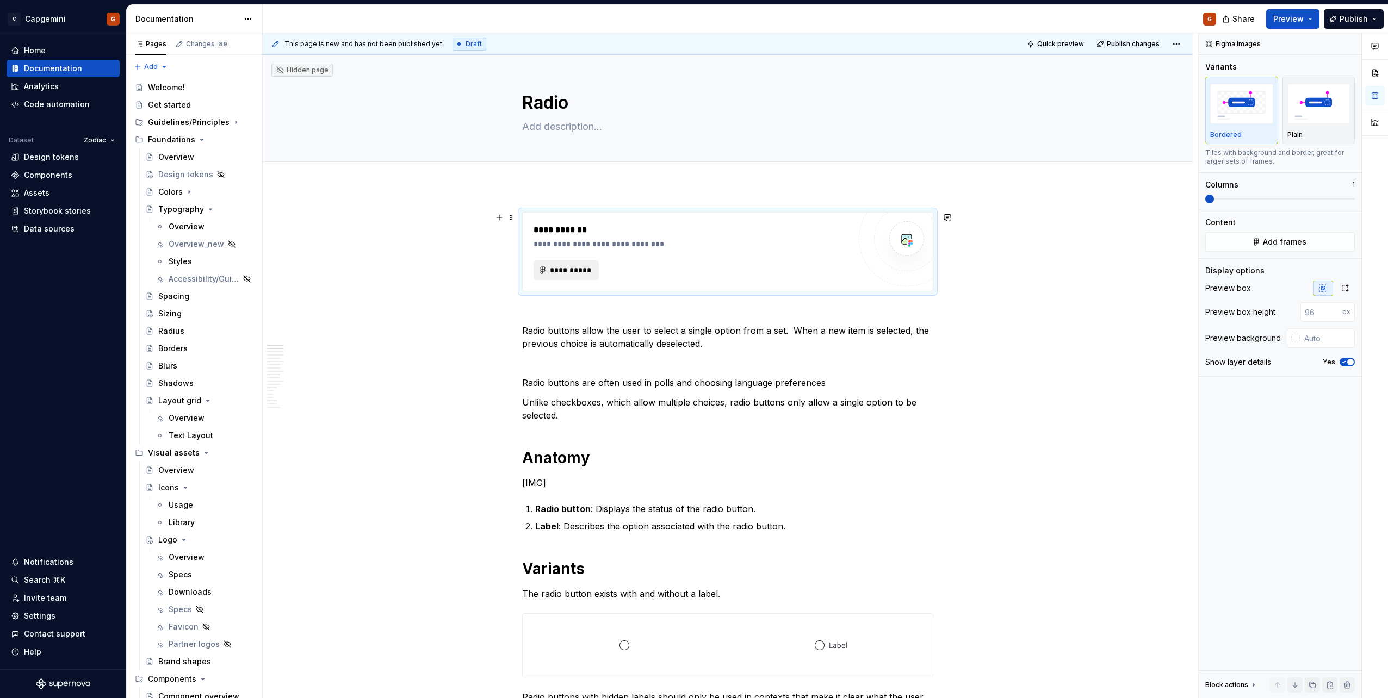
click at [558, 271] on span "**********" at bounding box center [570, 270] width 42 height 11
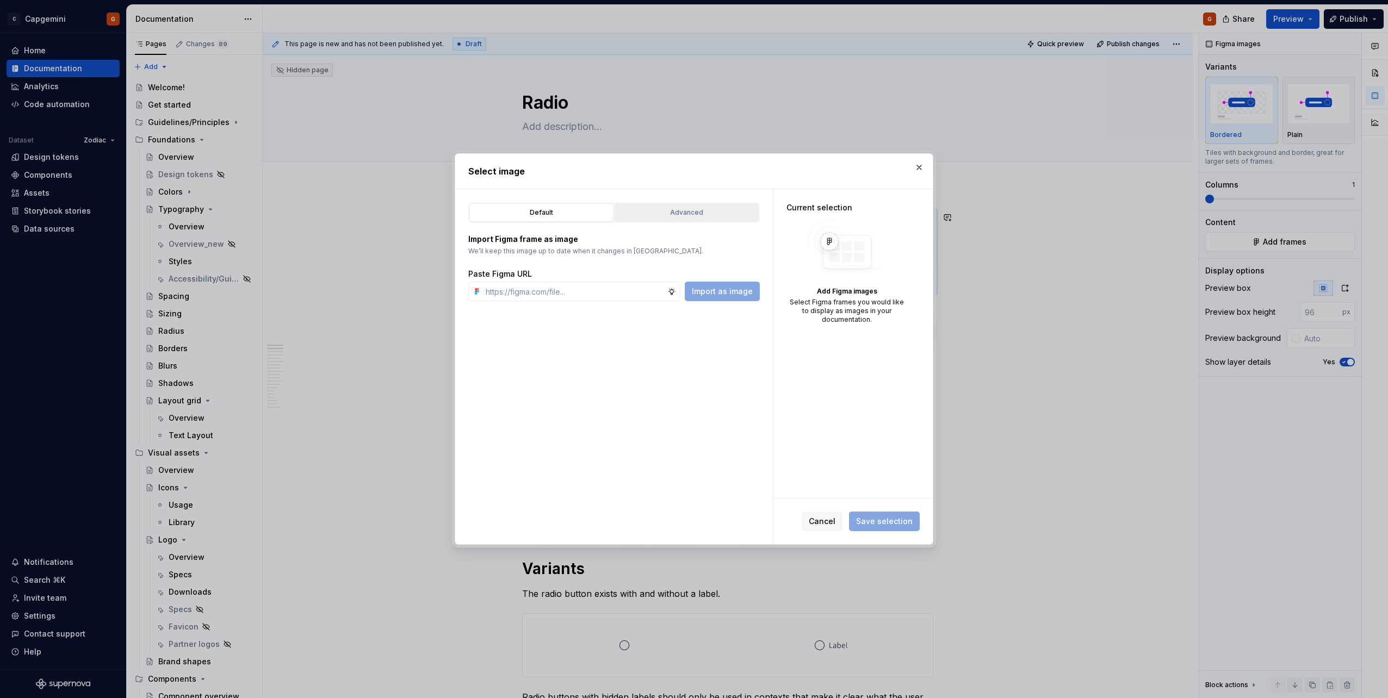
click at [655, 216] on div "Advanced" at bounding box center [686, 212] width 136 height 11
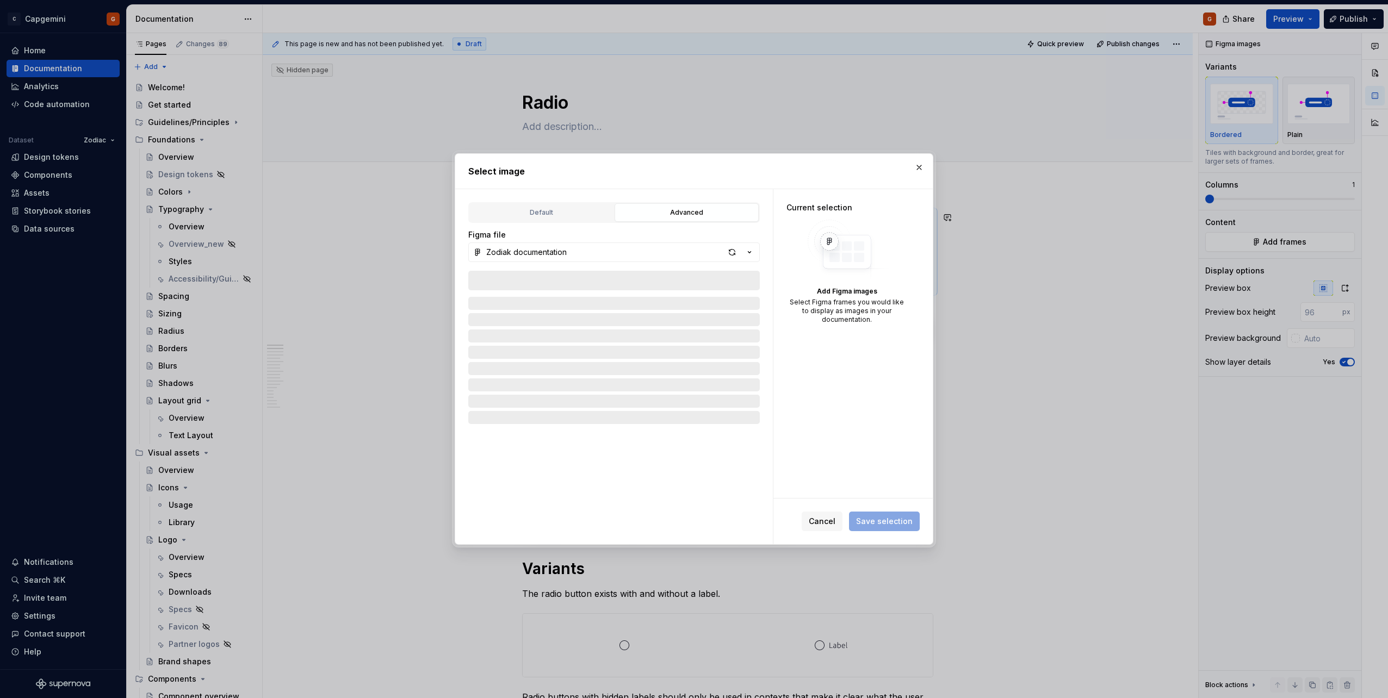
click at [690, 233] on div "Figma file" at bounding box center [613, 234] width 291 height 11
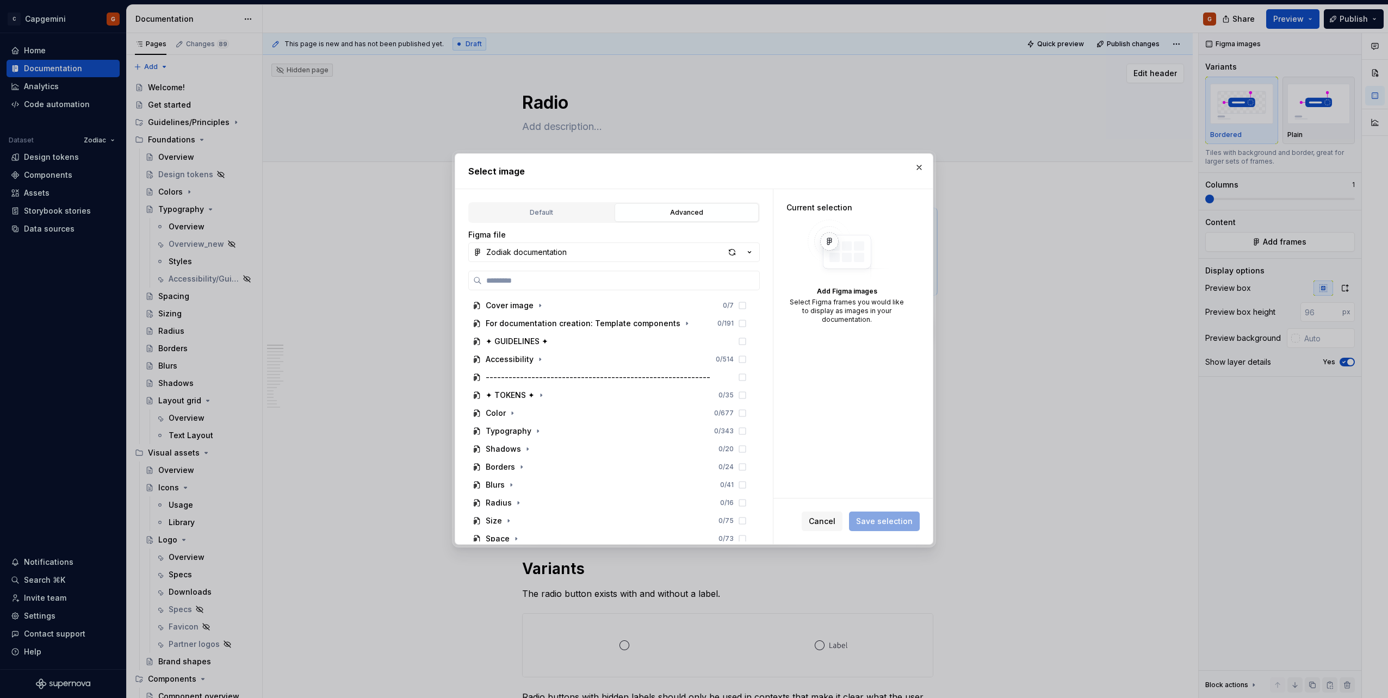
click at [919, 164] on button "button" at bounding box center [918, 167] width 15 height 15
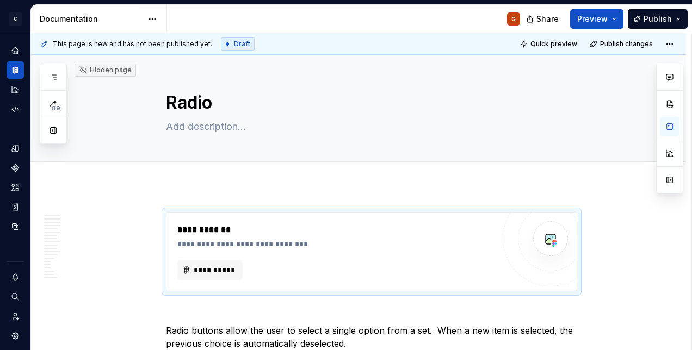
type textarea "*"
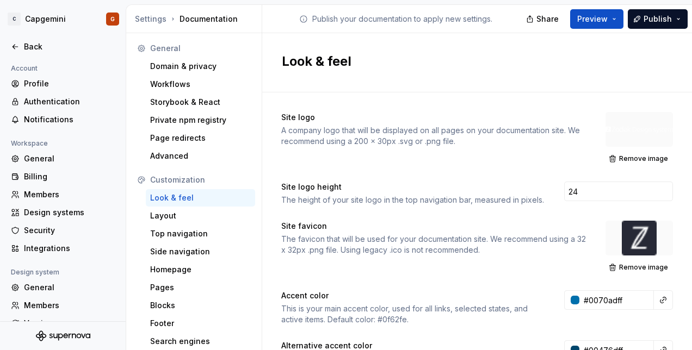
scroll to position [11, 121]
click at [607, 20] on span "Preview" at bounding box center [592, 19] width 30 height 11
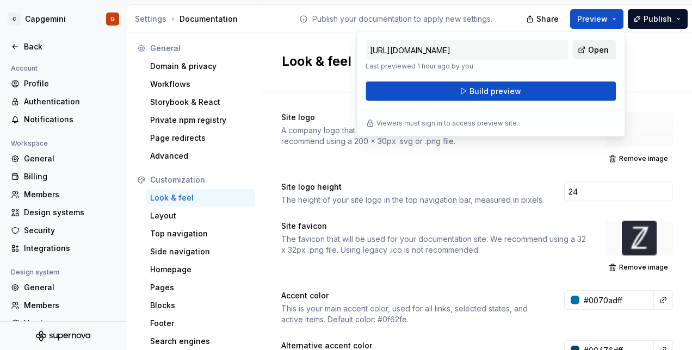
drag, startPoint x: 609, startPoint y: 20, endPoint x: 583, endPoint y: 52, distance: 41.4
click at [583, 52] on link "Open" at bounding box center [593, 50] width 43 height 20
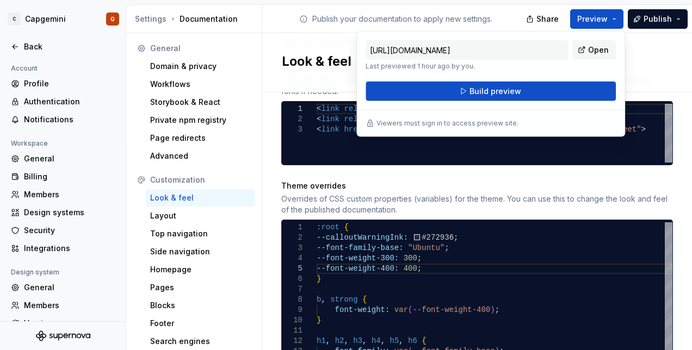
scroll to position [598, 0]
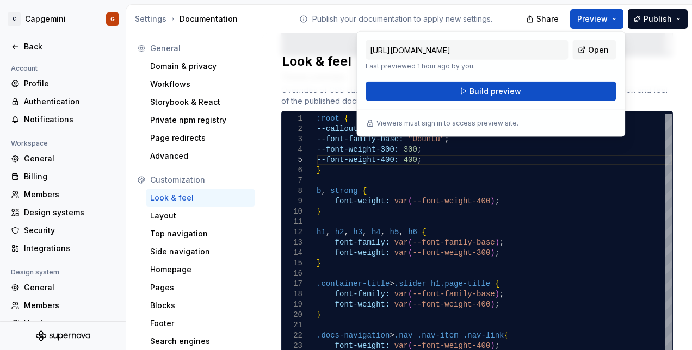
click at [313, 60] on h2 "Look & feel" at bounding box center [317, 61] width 70 height 17
